Goal: Task Accomplishment & Management: Use online tool/utility

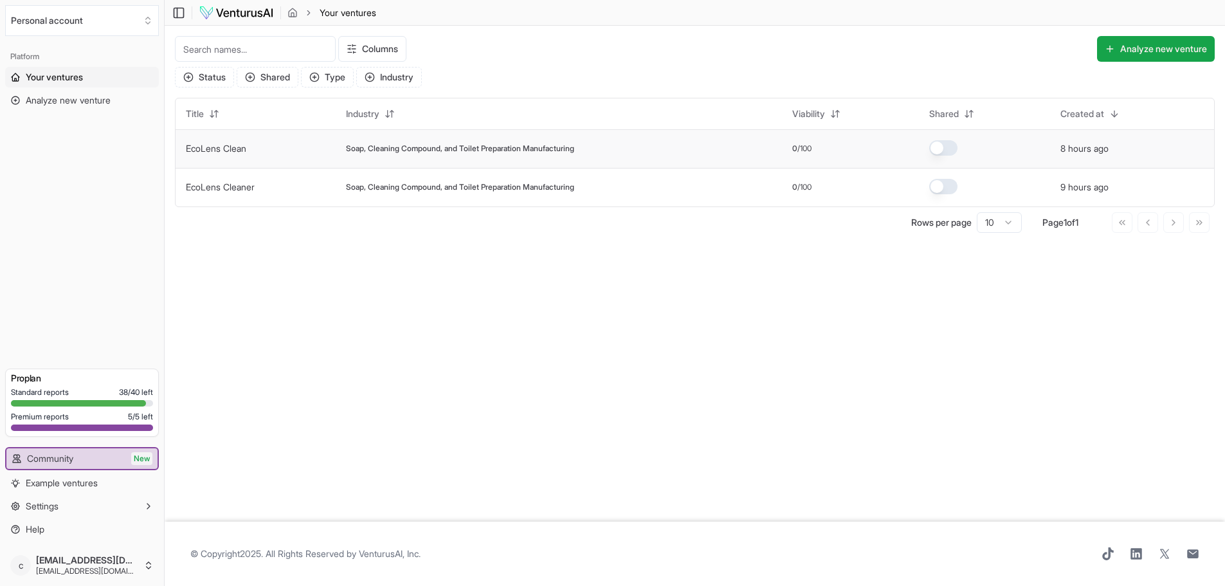
click at [491, 154] on td "Soap, Cleaning Compound, and Toilet Preparation Manufacturing" at bounding box center [559, 148] width 446 height 39
click at [228, 149] on link "EcoLens Clean" at bounding box center [216, 148] width 60 height 11
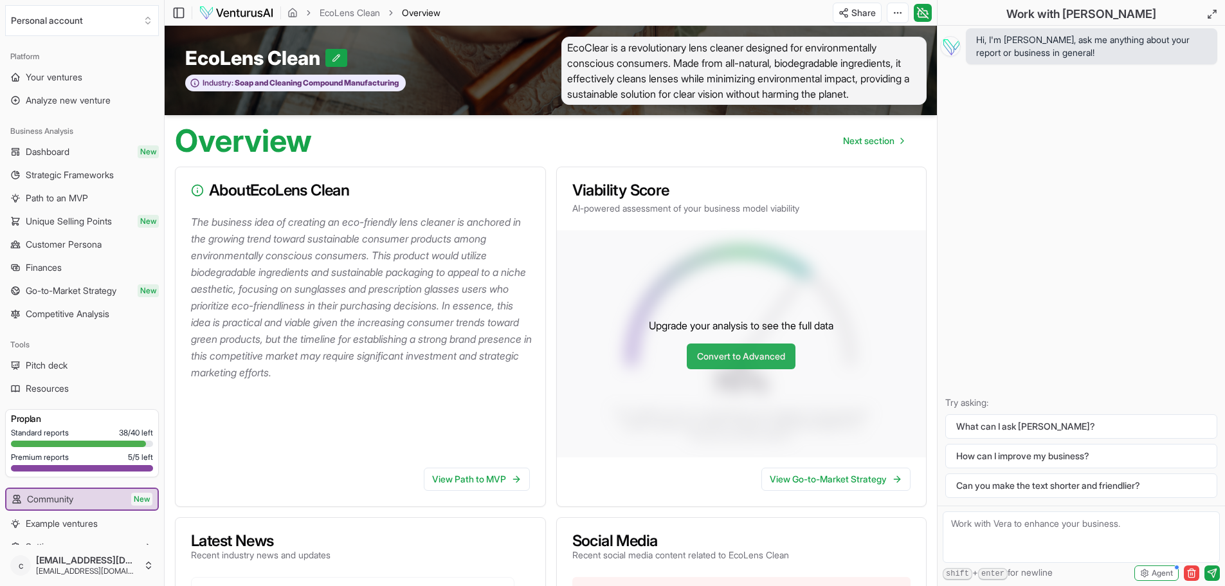
click at [708, 367] on link "Convert to Advanced" at bounding box center [741, 356] width 109 height 26
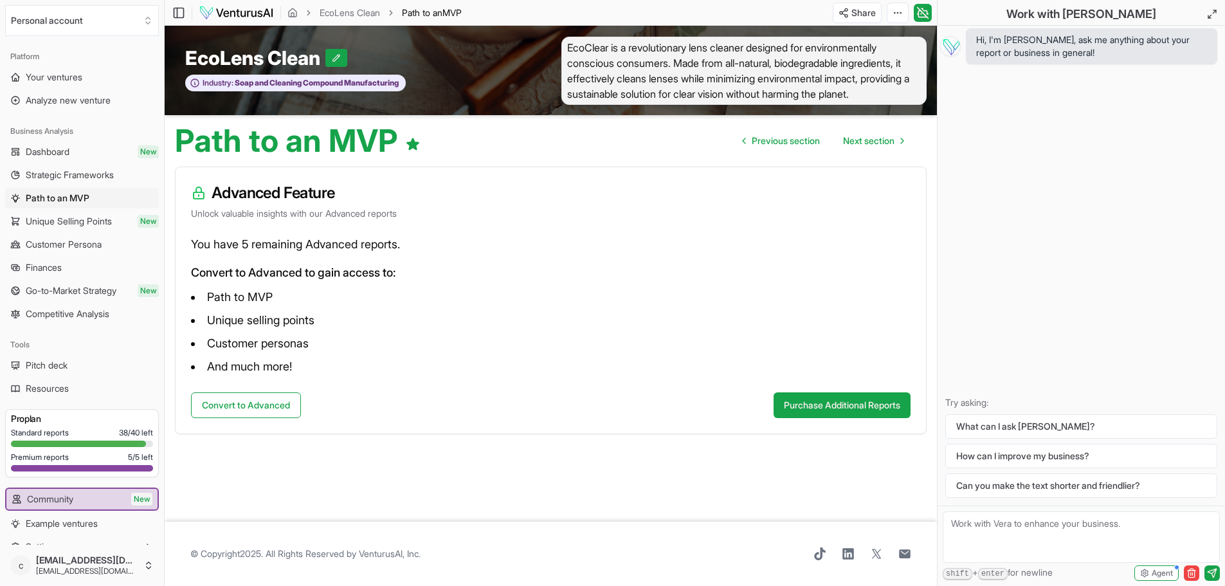
click at [42, 151] on span "Dashboard" at bounding box center [48, 151] width 44 height 13
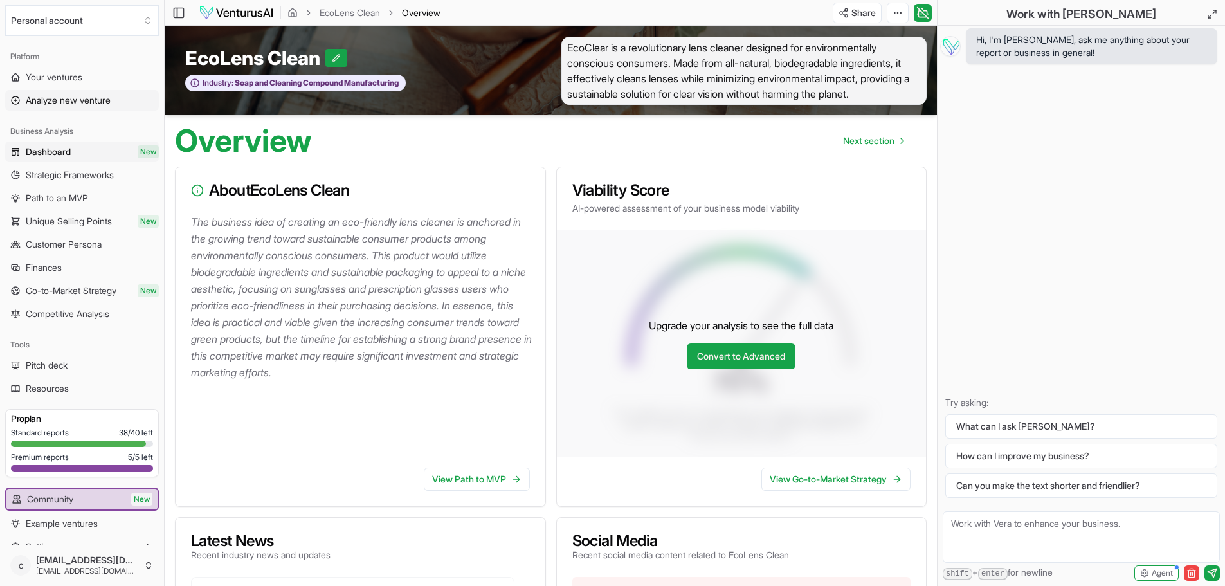
click at [60, 99] on span "Analyze new venture" at bounding box center [68, 100] width 85 height 13
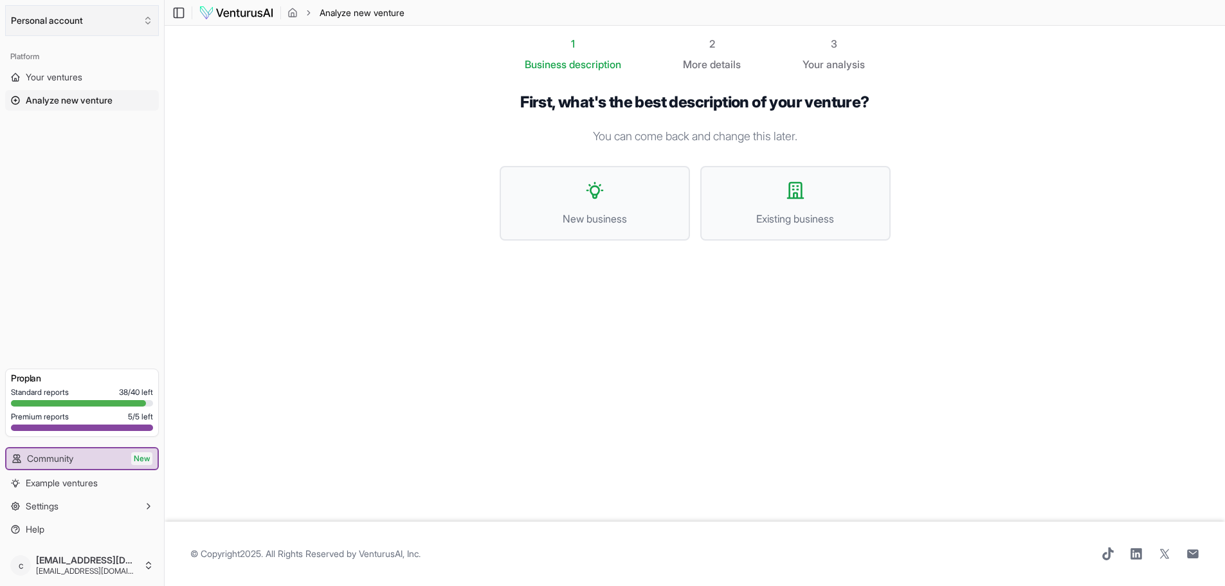
click at [119, 19] on button "Personal account" at bounding box center [82, 20] width 154 height 31
click at [178, 14] on html "We value your privacy We use cookies to enhance your browsing experience, serve…" at bounding box center [612, 293] width 1225 height 586
click at [563, 213] on span "New business" at bounding box center [595, 218] width 162 height 15
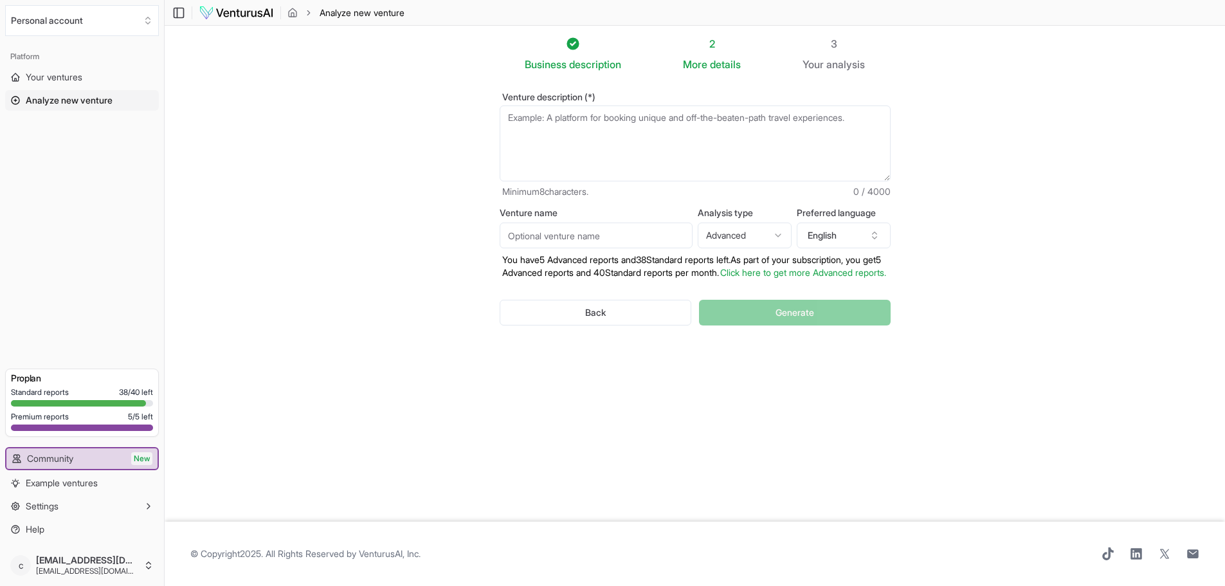
scroll to position [1, 0]
click at [529, 119] on textarea "Venture description (*)" at bounding box center [695, 143] width 391 height 76
type textarea "An eco-friendly lens cleaner for Genx and Millenials, green consumers and envir…"
click at [774, 233] on html "We value your privacy We use cookies to enhance your browsing experience, serve…" at bounding box center [612, 292] width 1225 height 586
click at [768, 325] on button "Generate" at bounding box center [794, 312] width 191 height 26
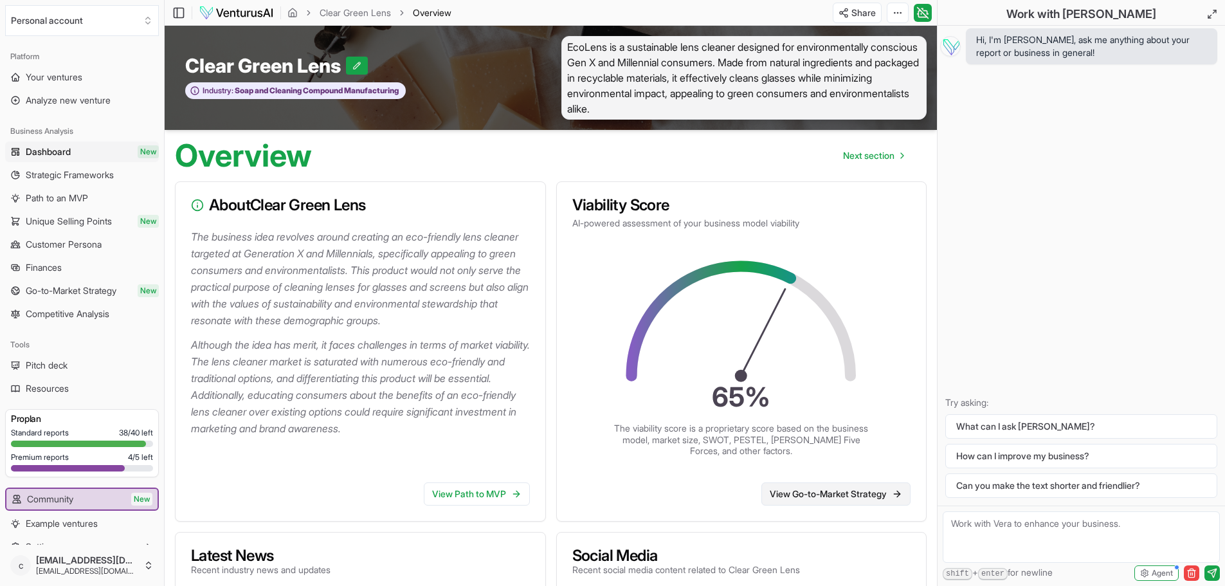
click at [838, 495] on link "View Go-to-Market Strategy" at bounding box center [836, 493] width 149 height 23
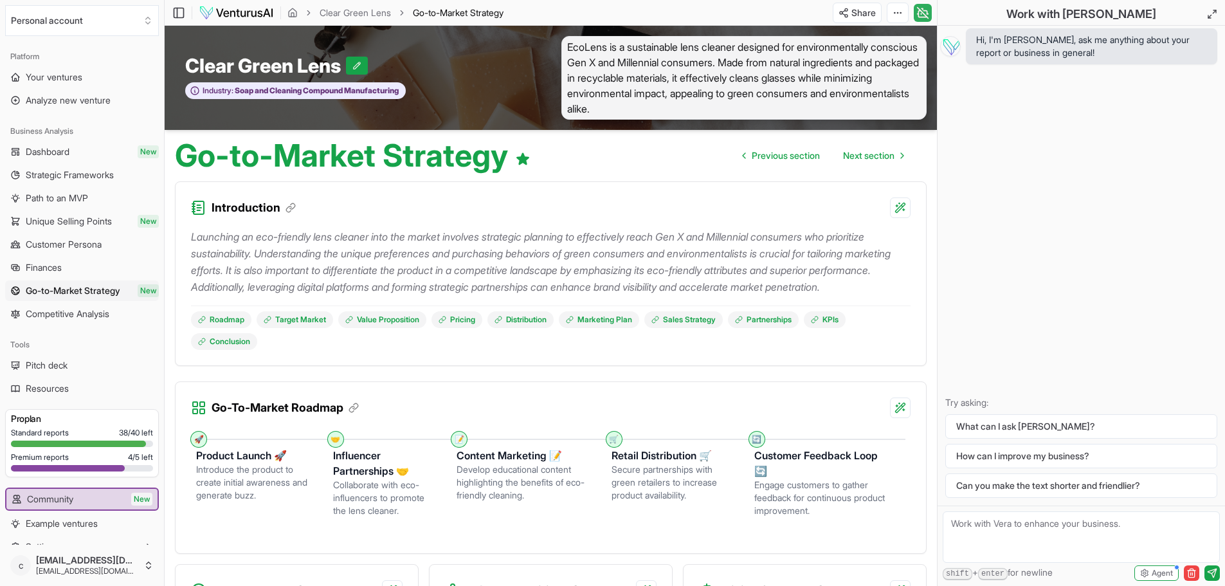
click at [919, 14] on icon at bounding box center [922, 13] width 8 height 6
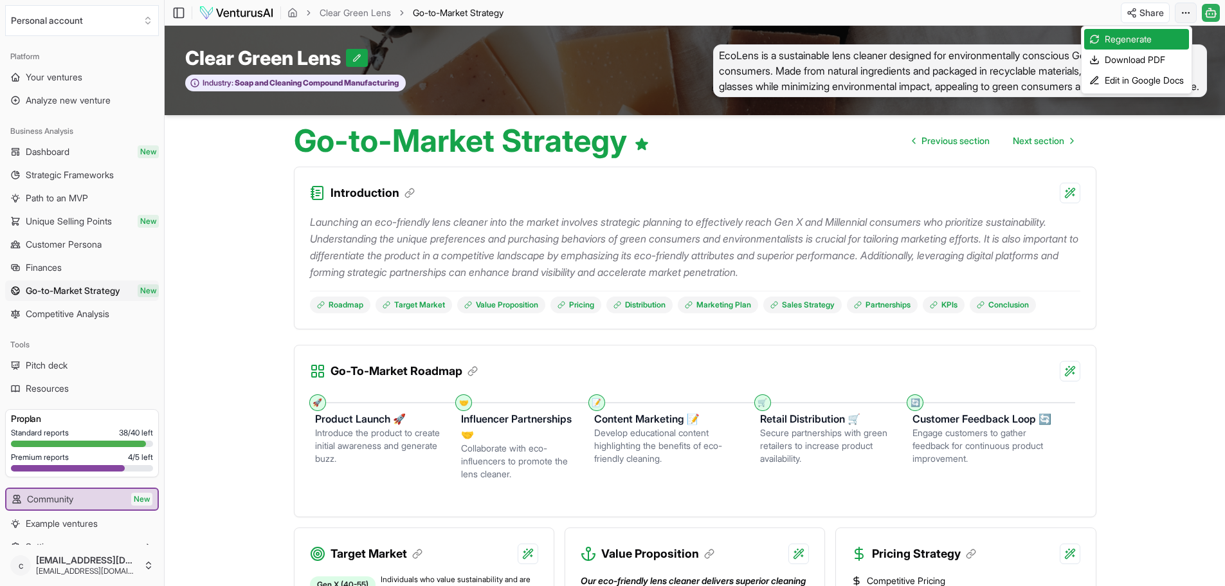
click at [1191, 11] on html "We value your privacy We use cookies to enhance your browsing experience, serve…" at bounding box center [612, 293] width 1225 height 586
click at [1147, 58] on div "Download PDF" at bounding box center [1136, 60] width 105 height 21
click at [910, 20] on div "Toggle Sidebar Clear Green Lens Go-to-Market Strategy GTM Share Toggle Chat Sid…" at bounding box center [695, 13] width 1061 height 21
click at [1186, 12] on html "We value your privacy We use cookies to enhance your browsing experience, serve…" at bounding box center [612, 293] width 1225 height 586
click at [1131, 81] on div "Edit in Google Docs" at bounding box center [1136, 80] width 105 height 21
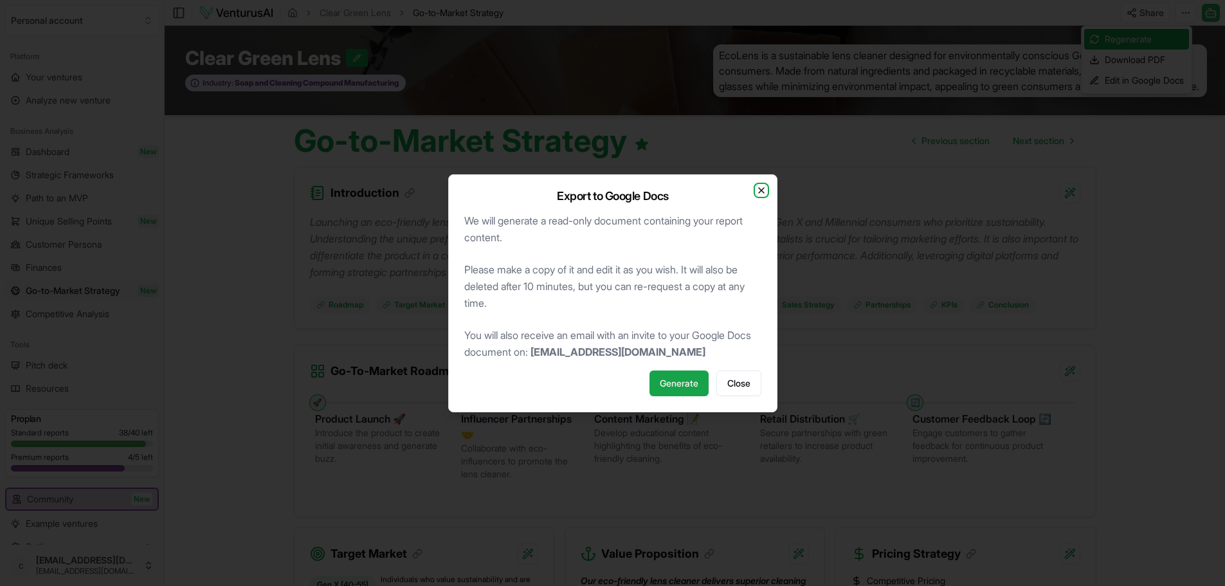
click at [765, 188] on icon "button" at bounding box center [761, 190] width 10 height 10
